Goal: Transaction & Acquisition: Purchase product/service

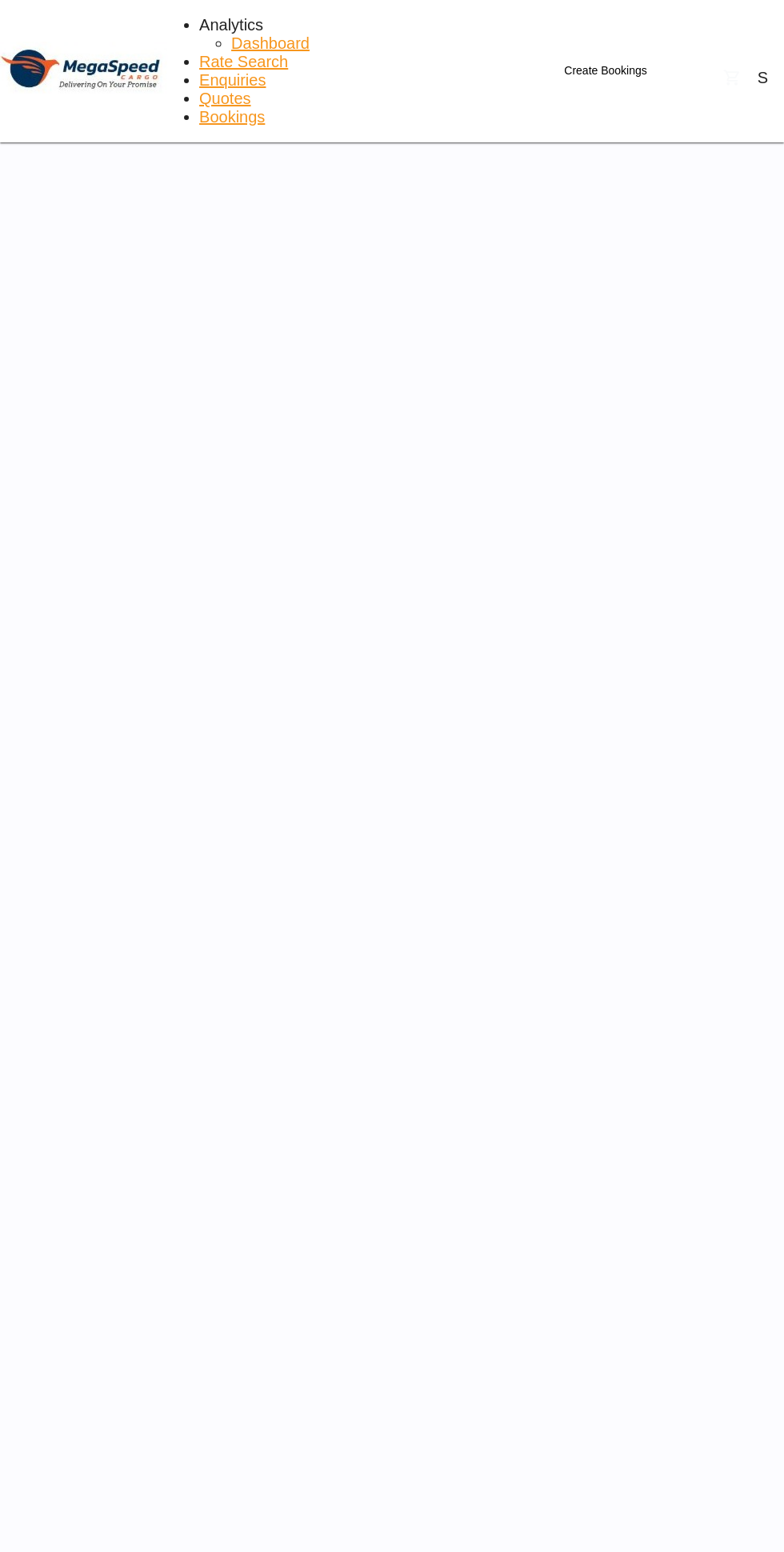
click at [532, 0] on div at bounding box center [392, 0] width 784 height 0
click at [525, 0] on div at bounding box center [392, 0] width 784 height 0
